Goal: Answer question/provide support: Answer question/provide support

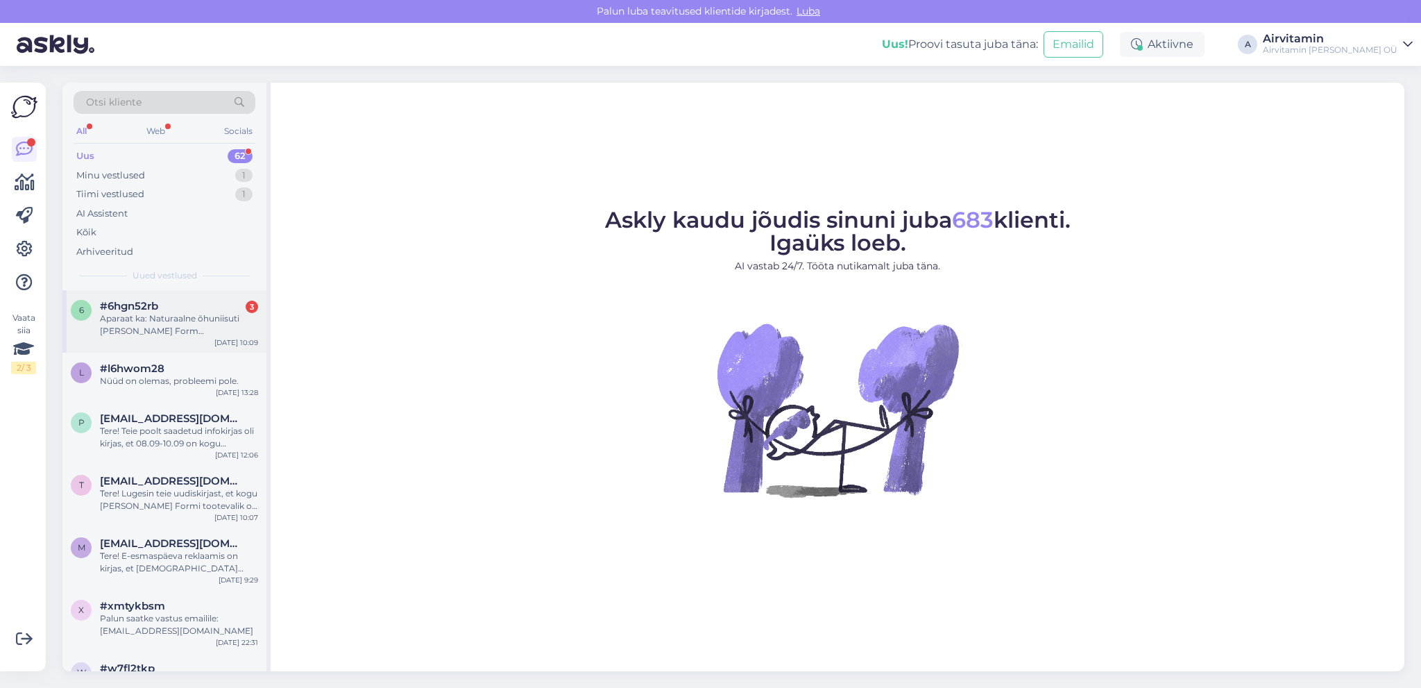
drag, startPoint x: 161, startPoint y: 313, endPoint x: 189, endPoint y: 313, distance: 28.5
click at [162, 313] on div "Aparaat ka: Naturaalne õhuniisuti [PERSON_NAME] Form [PERSON_NAME]" at bounding box center [179, 324] width 158 height 25
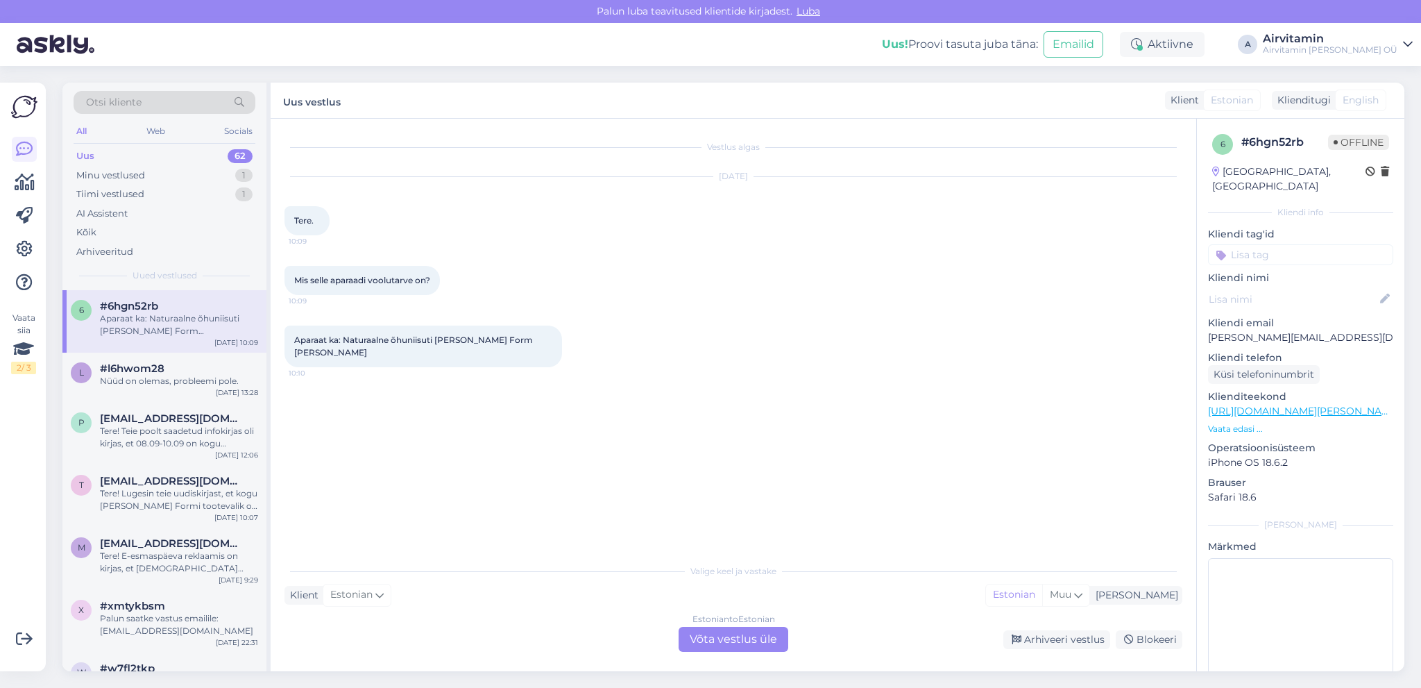
click at [725, 639] on div "Estonian to Estonian Võta vestlus üle" at bounding box center [734, 639] width 110 height 25
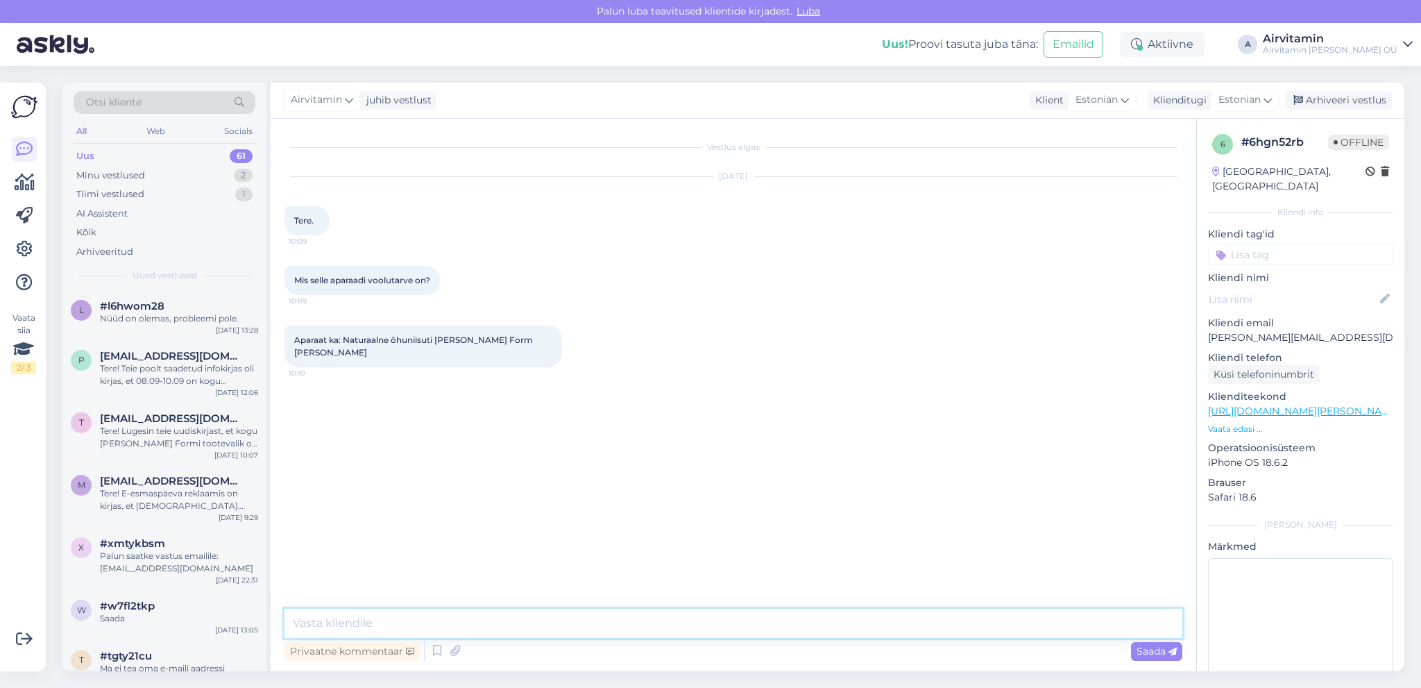
click at [360, 621] on textarea at bounding box center [734, 623] width 898 height 29
drag, startPoint x: 322, startPoint y: 621, endPoint x: 324, endPoint y: 606, distance: 14.7
click at [322, 620] on textarea "Tere. voolutarve 16-32 W" at bounding box center [734, 623] width 898 height 29
click at [447, 621] on textarea "Tere. Selle niisuti voolutarve 16-32 W" at bounding box center [734, 623] width 898 height 29
type textarea "Tere. Selle niisuti voolutarve on 16-32 W"
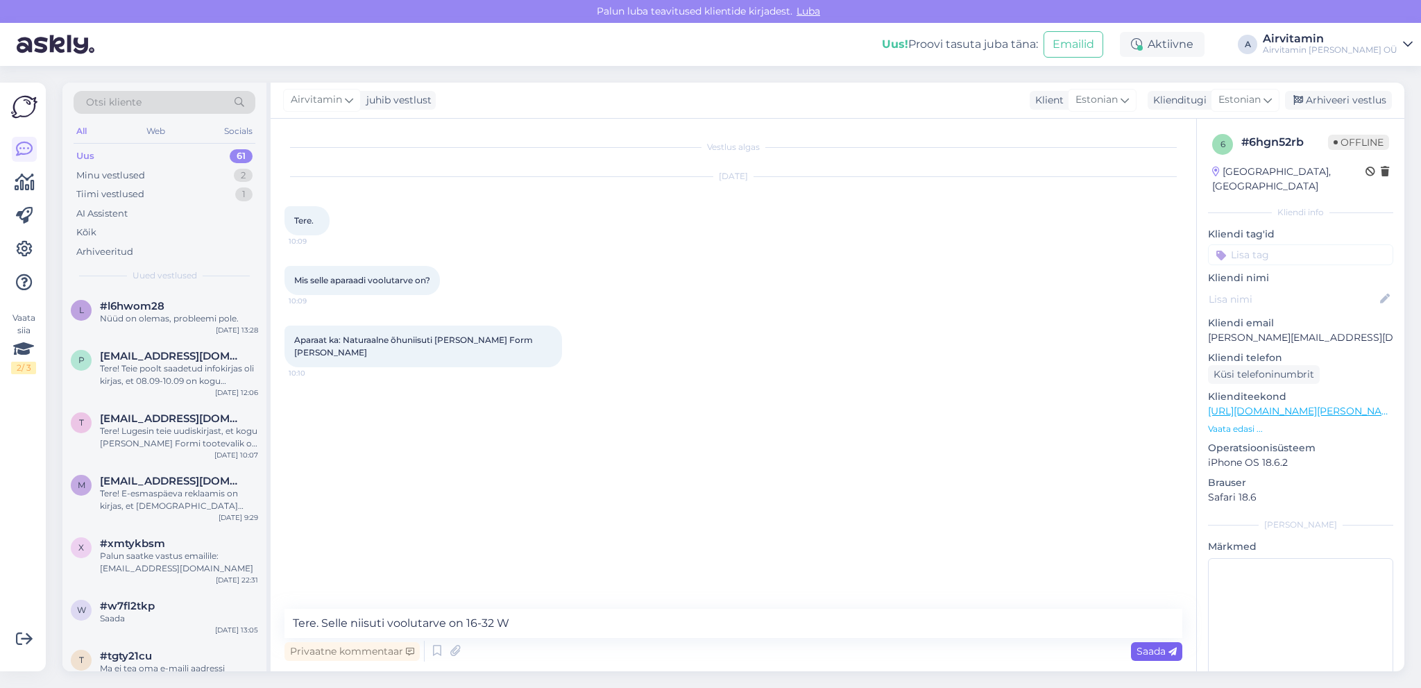
click at [1155, 652] on span "Saada" at bounding box center [1157, 651] width 40 height 12
click at [984, 539] on div "Vestlus algas [DATE] Tere. 10:09 Mis selle aparaadi voolutarve on? 10:09 Aparaa…" at bounding box center [740, 365] width 911 height 464
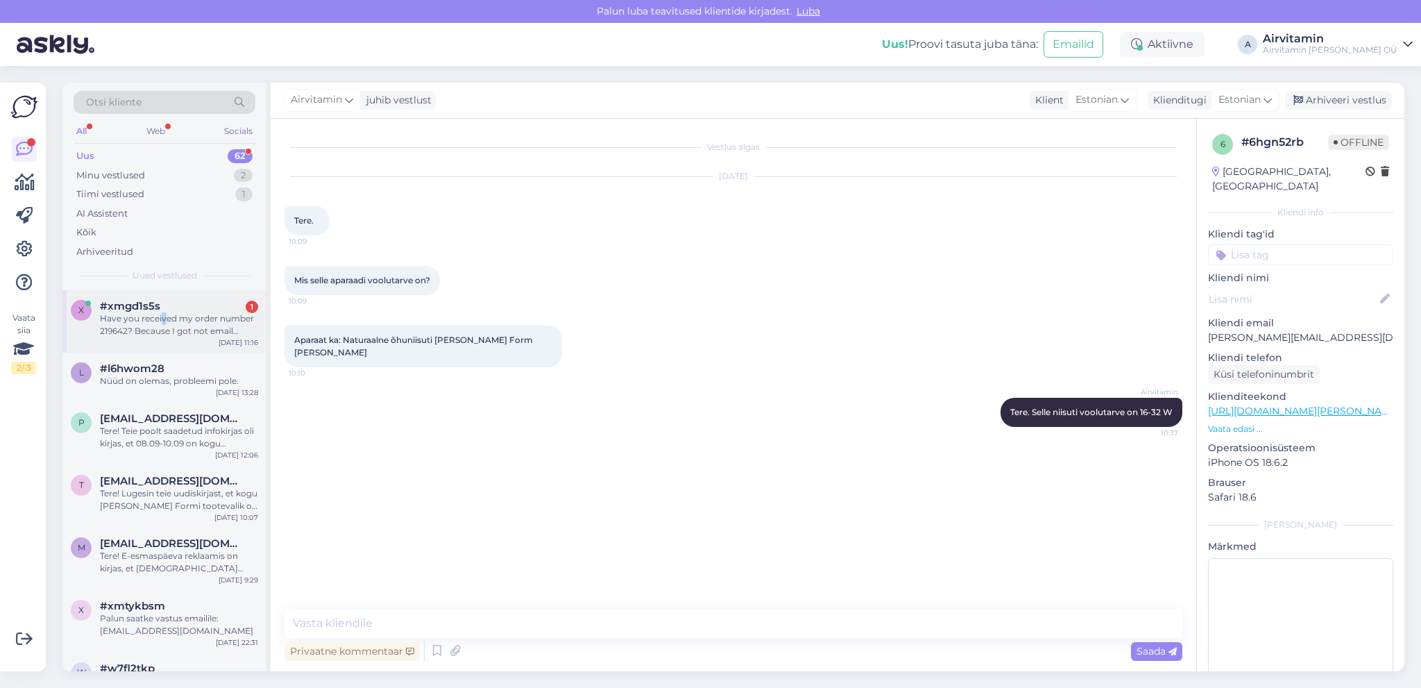
click at [163, 322] on div "Have you received my order number 219642? Because I got not email confirmation.…" at bounding box center [179, 324] width 158 height 25
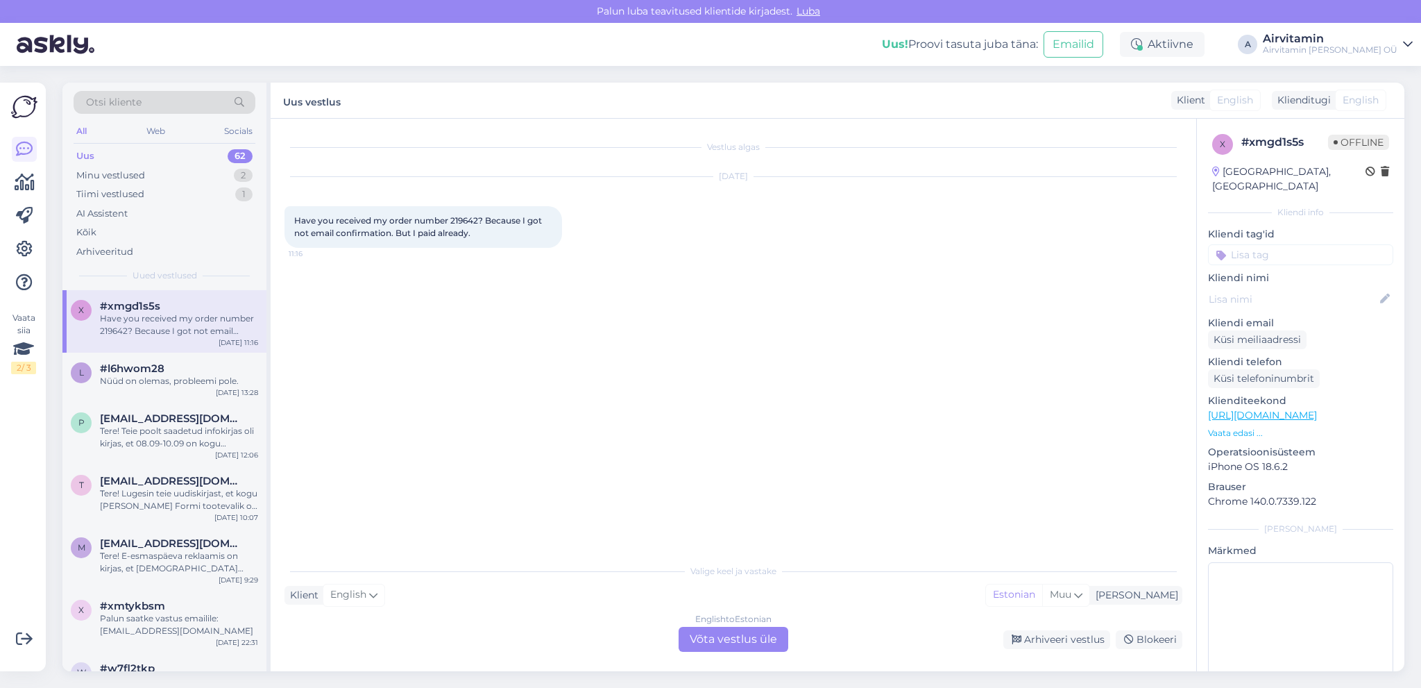
click at [700, 635] on div "English to Estonian Võta vestlus üle" at bounding box center [734, 639] width 110 height 25
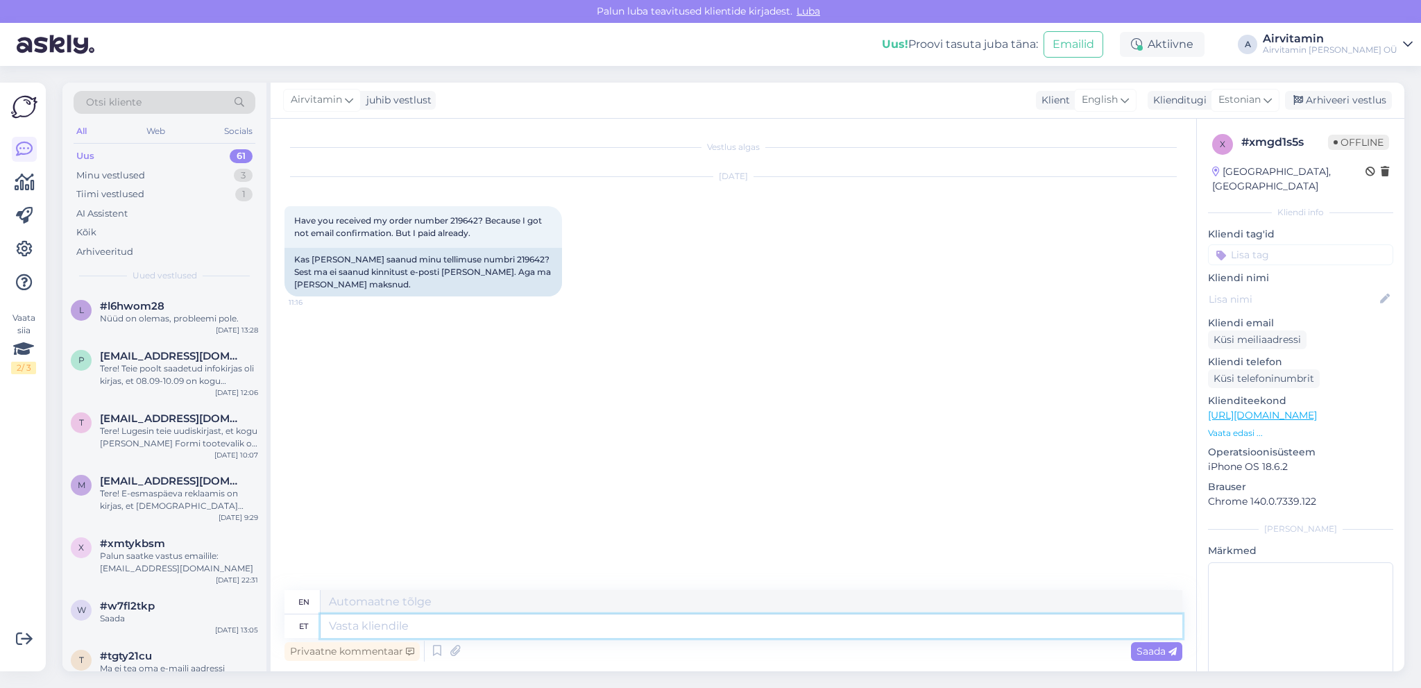
click at [335, 629] on textarea at bounding box center [752, 626] width 862 height 24
type textarea "Ter"
type textarea "Hello"
type textarea "Tere,"
type textarea "Hello,"
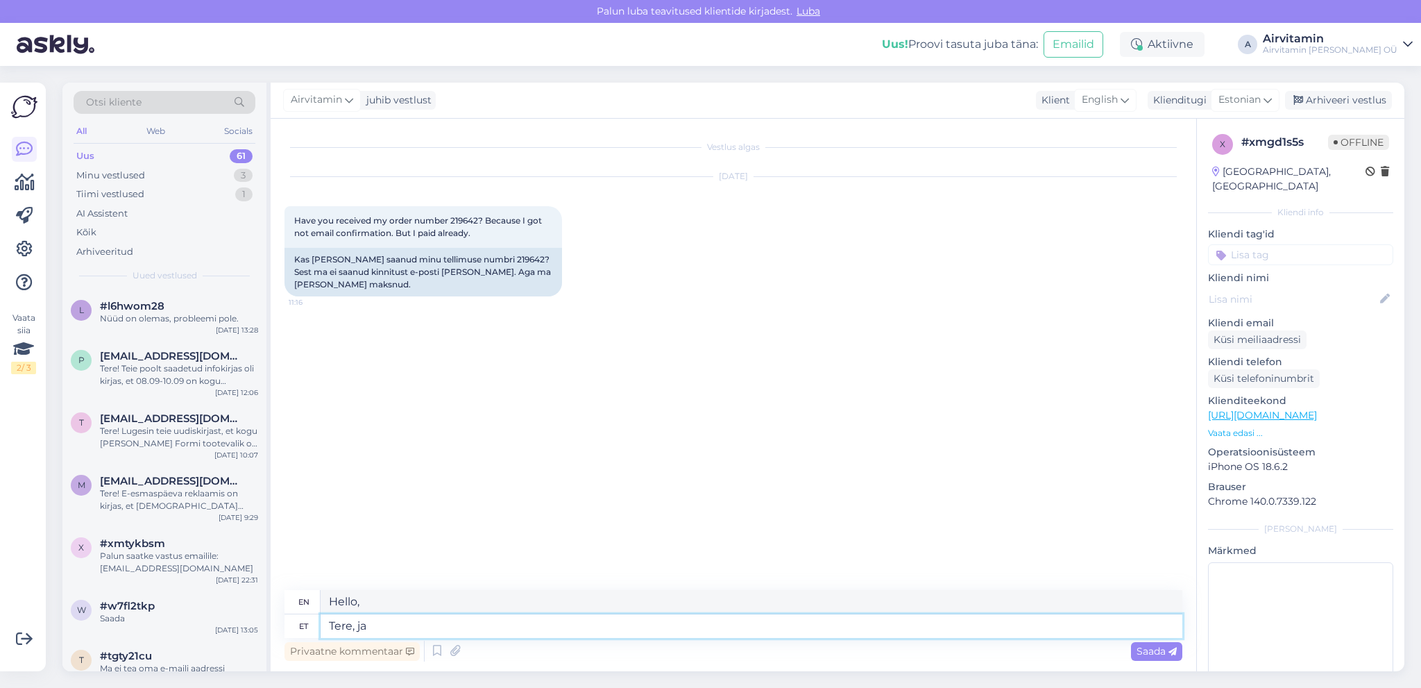
type textarea "Tere, jaa"
type textarea "Hello, yes"
type textarea "Tere,"
type textarea "Hello,"
type textarea "Tere, Kõik"
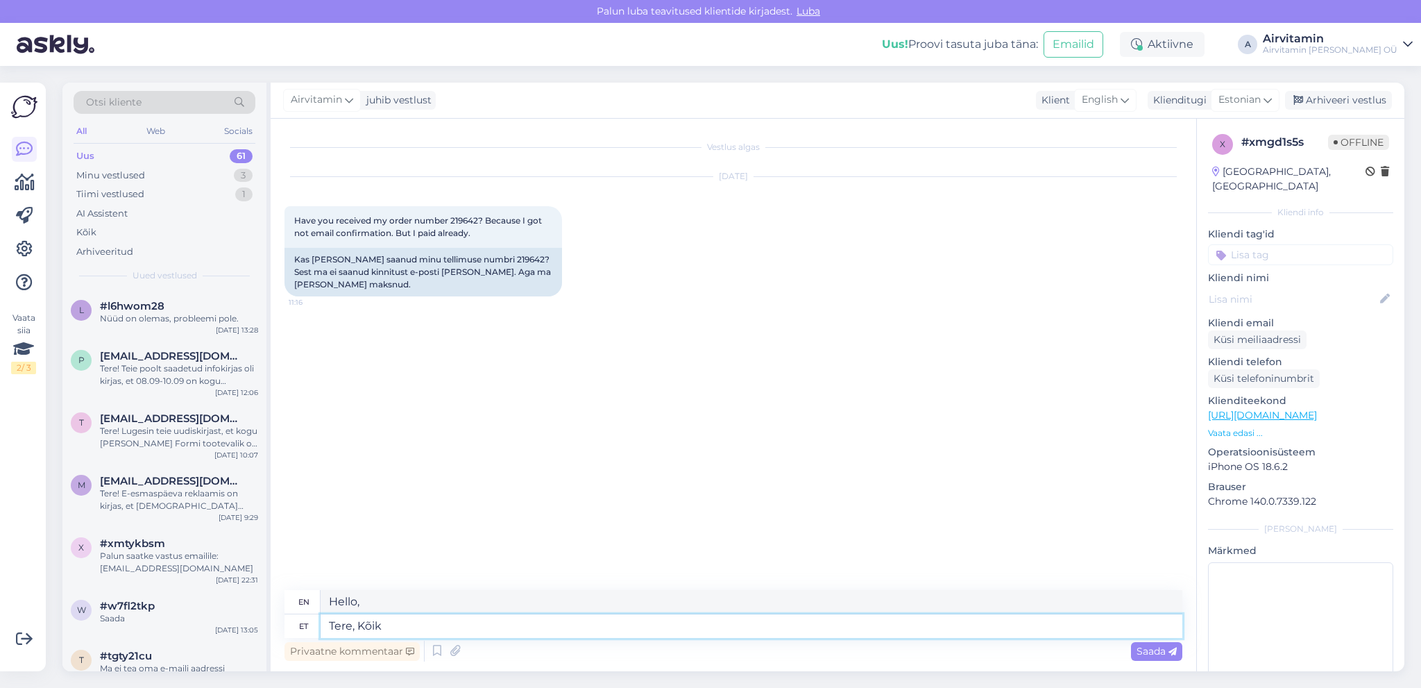
type textarea "Hello, Everyone"
type textarea "Tere, Kõik on"
type textarea "Hello, everyone."
type textarea "Tere, Kõik on korras"
type textarea "Hello, everything is fine."
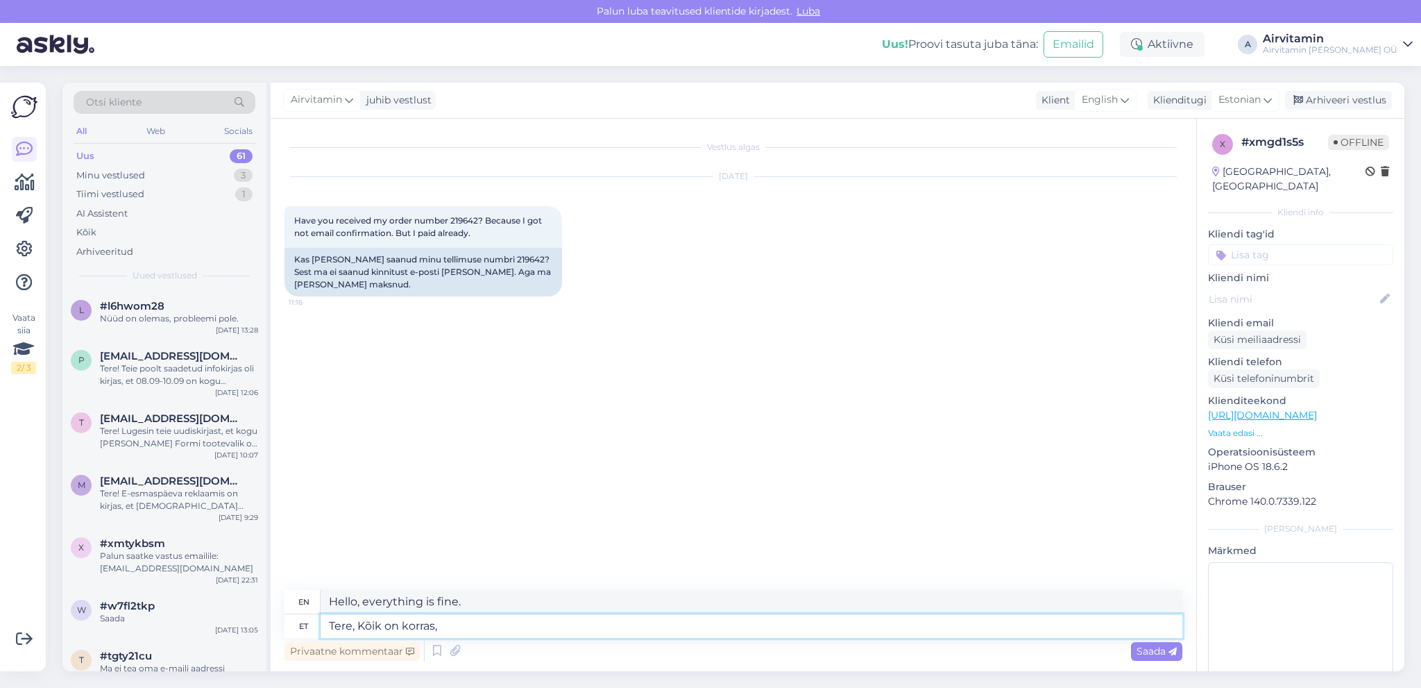
type textarea "Tere, Kõik on korras,"
type textarea "Hello, everything is fine,"
type textarea "Tere, Kõik on korras, sa"
type textarea "Hello, everything is fine, you"
type textarea "Tere, Kõik on korras, saadame"
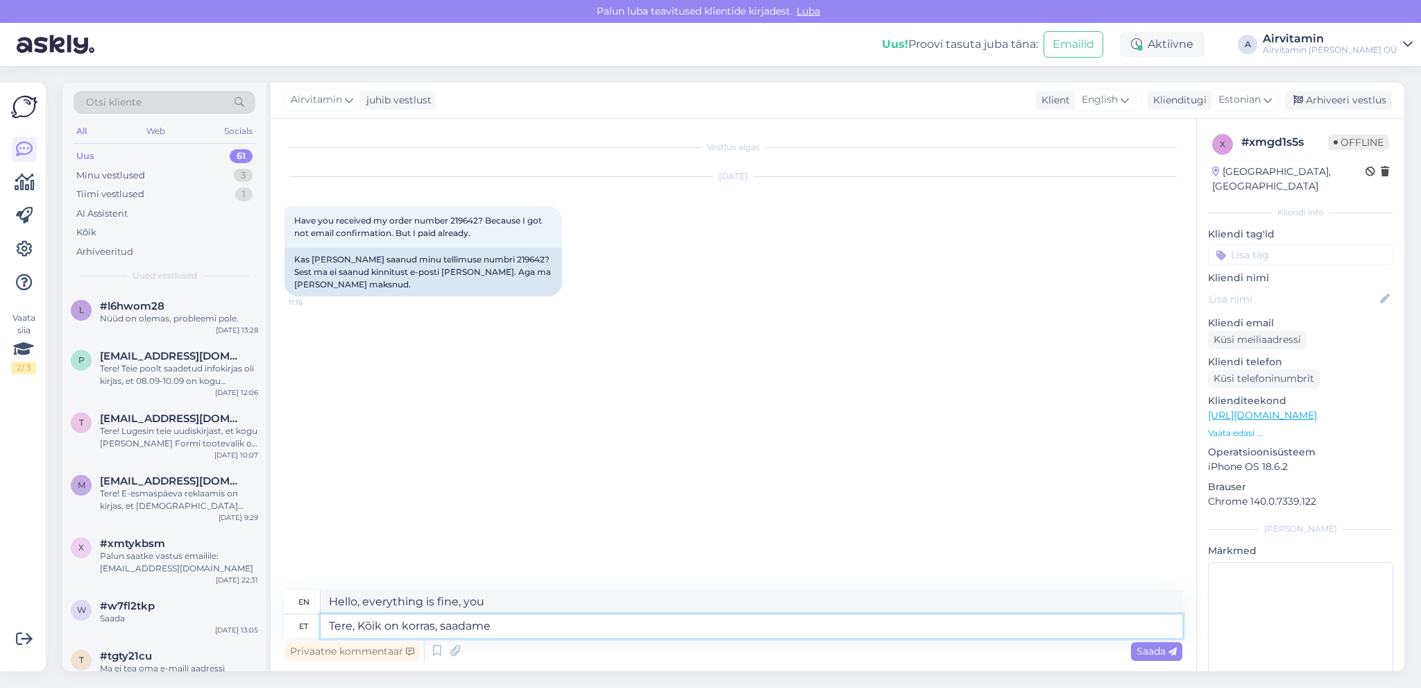
type textarea "Hello, Everything is fine, we will send"
type textarea "Tere, Kõik on korras, saadame [PERSON_NAME]"
type textarea "Hello, Everything is fine, we will ship [DATE]."
type textarea "Tere, Kõik on korras, saadame [PERSON_NAME]."
type textarea "Hello, Everything is fine, we will ship it out [DATE]."
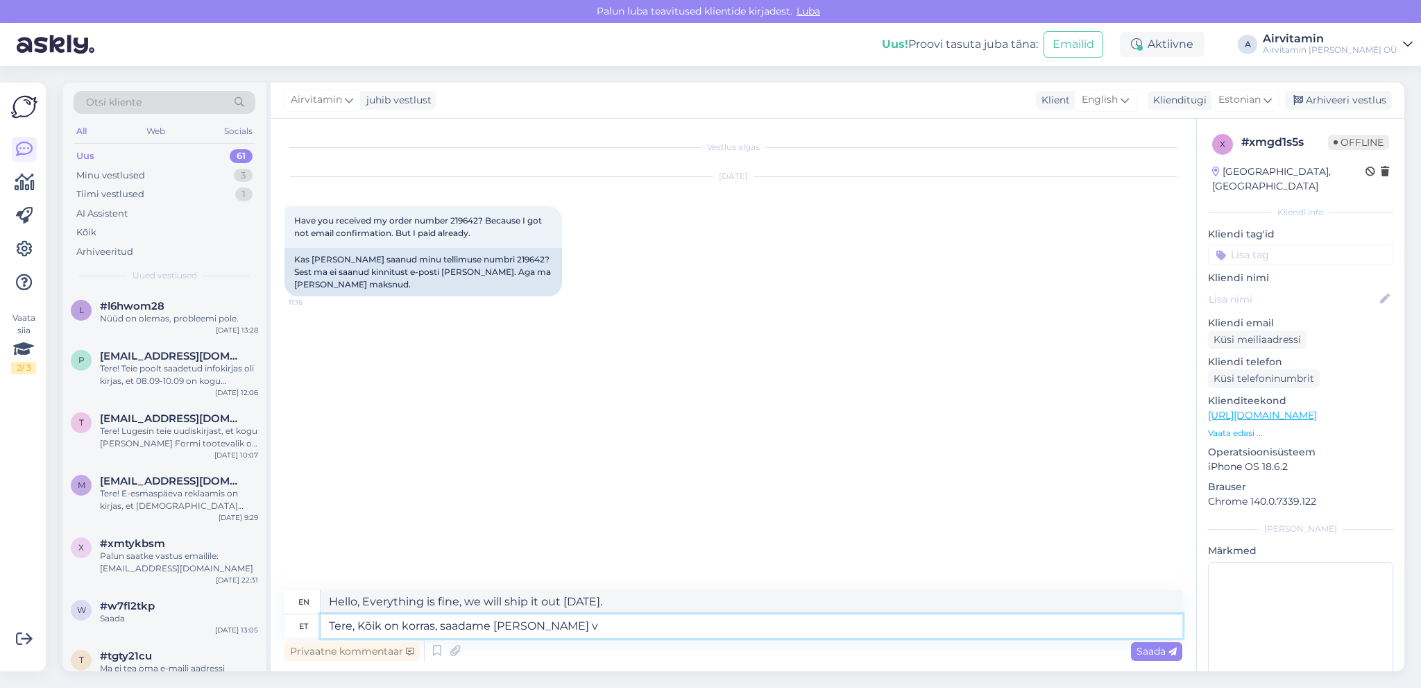
type textarea "Tere, Kõik on korras, saadame [PERSON_NAME]"
type textarea "Hello, Everything is fine, we will ship [DATE]."
type textarea "Tere, Kõik on korras, saadame [PERSON_NAME] ära."
type textarea "Hello, Everything is fine, we will ship it [DATE]."
click at [496, 624] on textarea "Tere, Kõik on korras, saadame [PERSON_NAME] ära." at bounding box center [752, 626] width 862 height 24
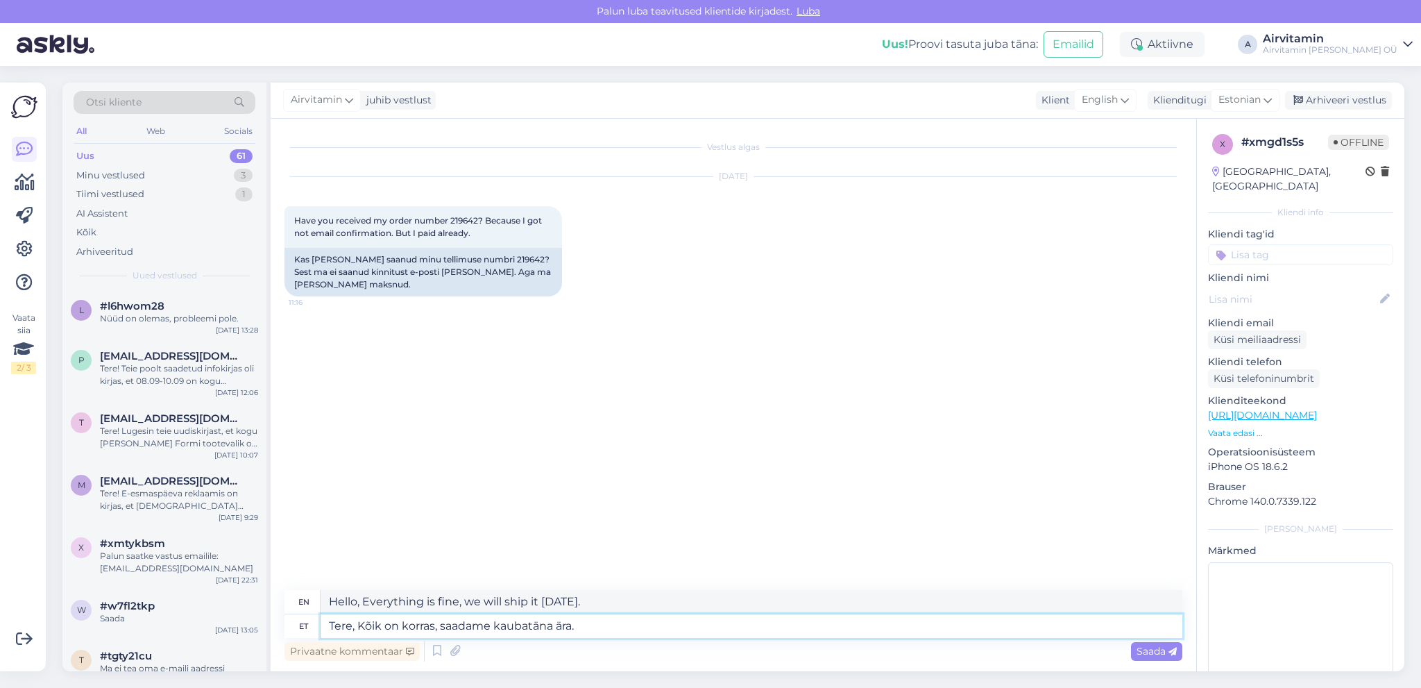
type textarea "Tere, Kõik on korras, saadame [PERSON_NAME] ära."
type textarea "Hello, Everything is fine, we will ship the goods [DATE]."
click at [598, 630] on textarea "Tere, Kõik on korras, saadame [PERSON_NAME] ära." at bounding box center [752, 626] width 862 height 24
click at [362, 624] on textarea "Tere, Kõik on korras, saadame [PERSON_NAME] ära." at bounding box center [752, 626] width 862 height 24
type textarea "Tere, kõik on korras, saadame [PERSON_NAME] ära."
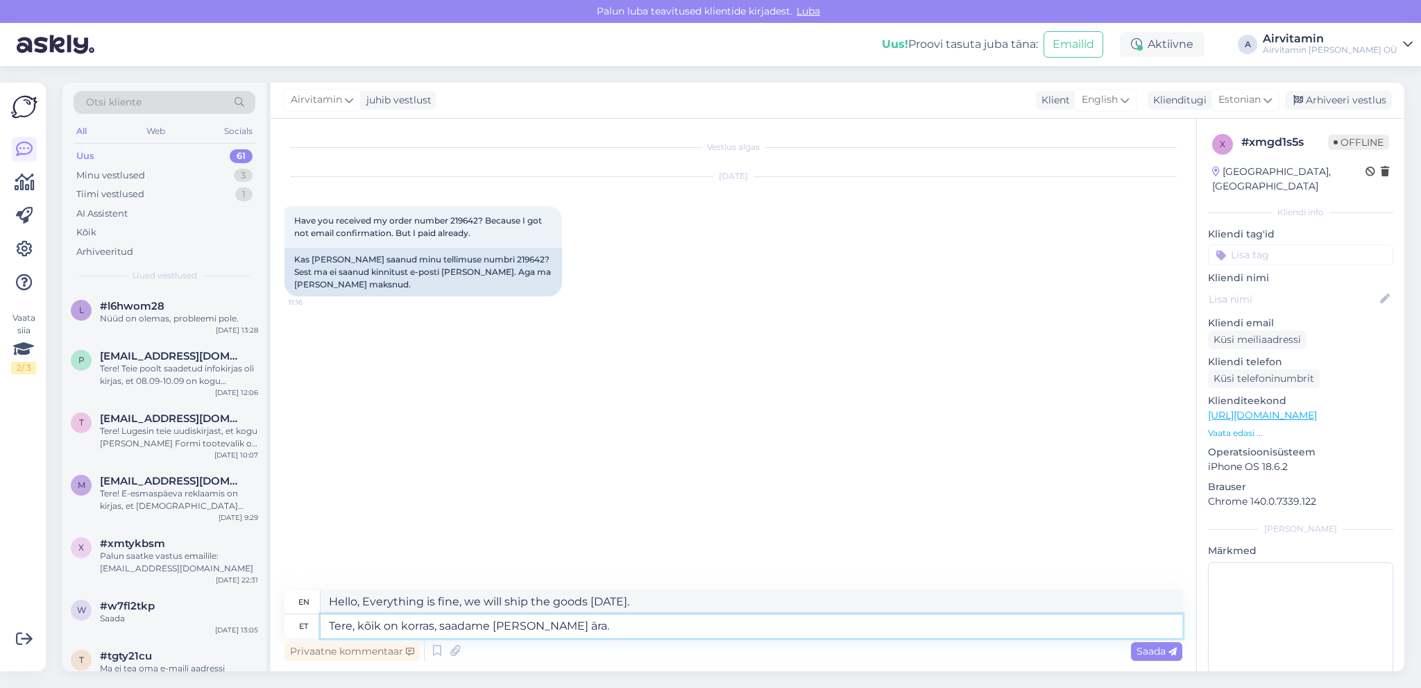
type textarea "Hello, everything is fine, we will ship the goods [DATE]."
click at [589, 625] on textarea "Tere, kõik on korras, saadame [PERSON_NAME] ära." at bounding box center [752, 626] width 862 height 24
type textarea "Tere, kõik on korras, saadame [PERSON_NAME] ära."
click at [1150, 651] on span "Saada" at bounding box center [1157, 651] width 40 height 12
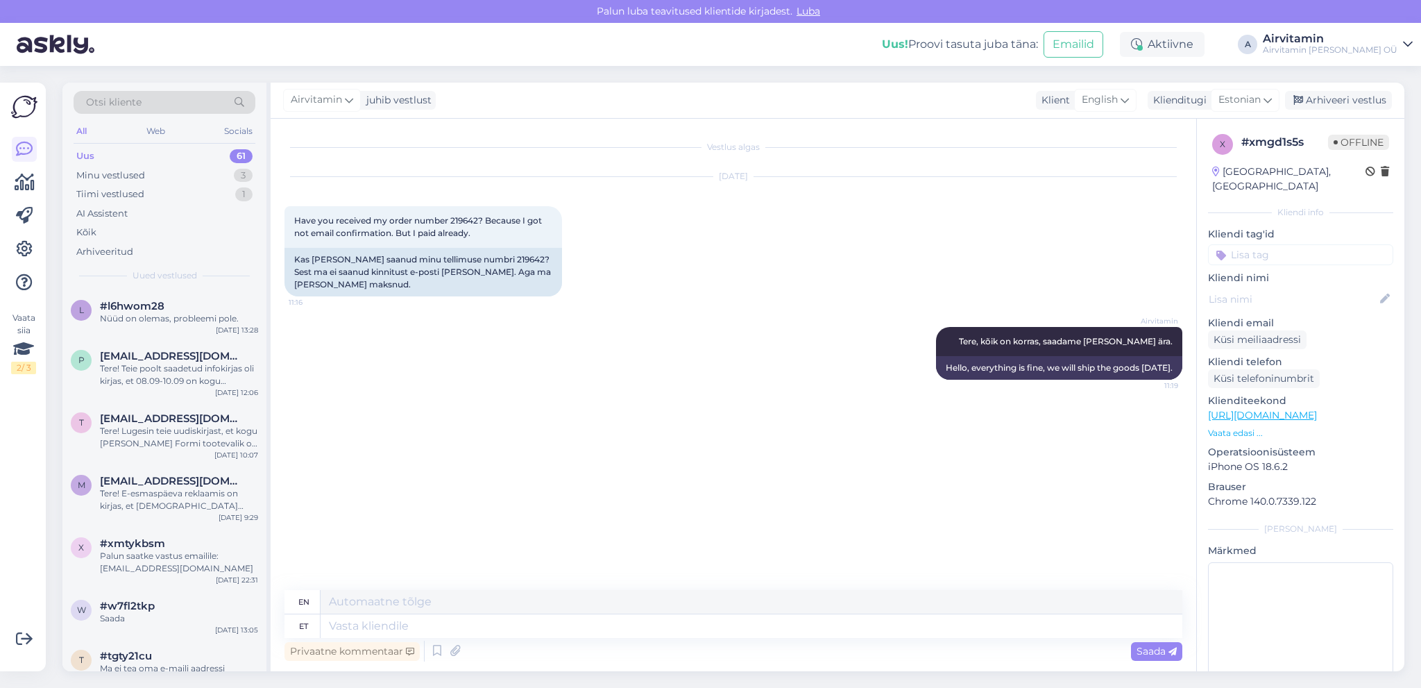
click at [576, 417] on div "Vestlus algas [DATE] Have you received my order number 219642? Because I got no…" at bounding box center [740, 355] width 911 height 445
